Goal: Find specific page/section: Find specific page/section

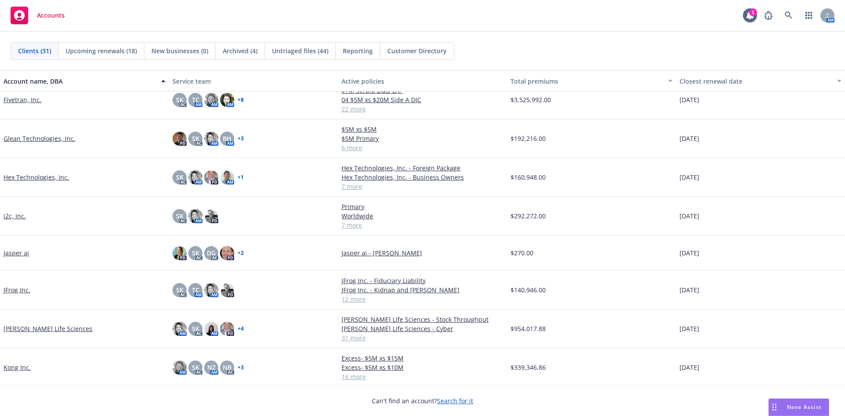
scroll to position [308, 0]
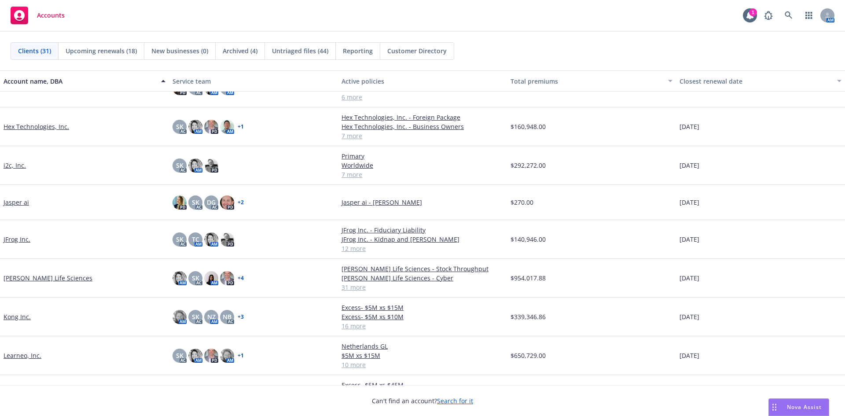
click at [17, 238] on link "JFrog Inc." at bounding box center [17, 238] width 27 height 9
